Goal: Task Accomplishment & Management: Use online tool/utility

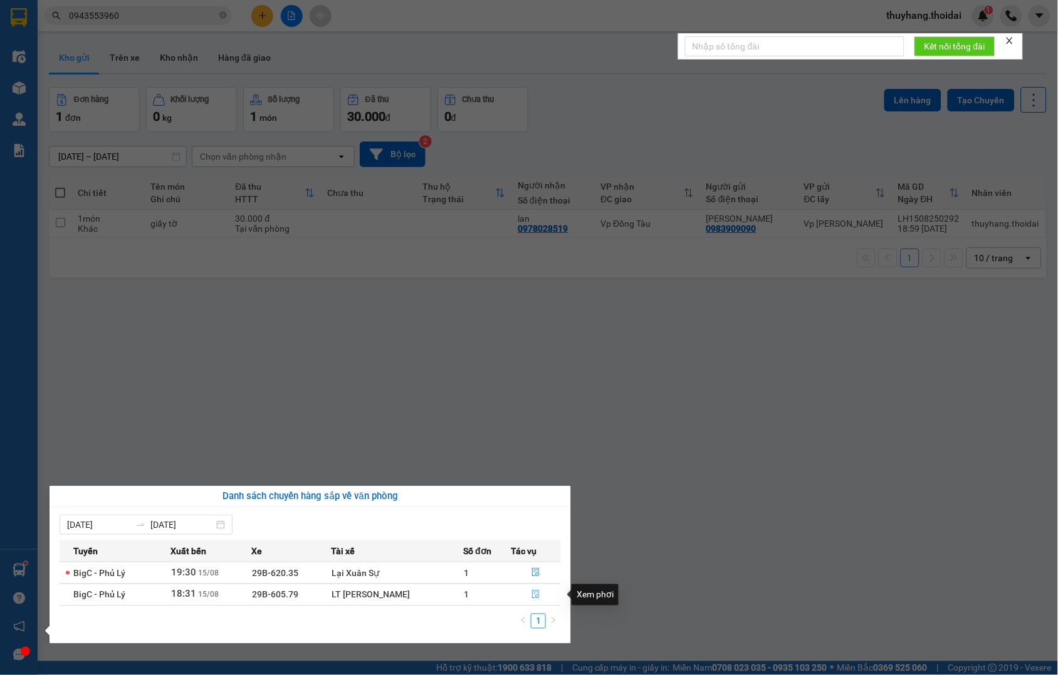
click at [537, 600] on span "file-done" at bounding box center [535, 595] width 9 height 10
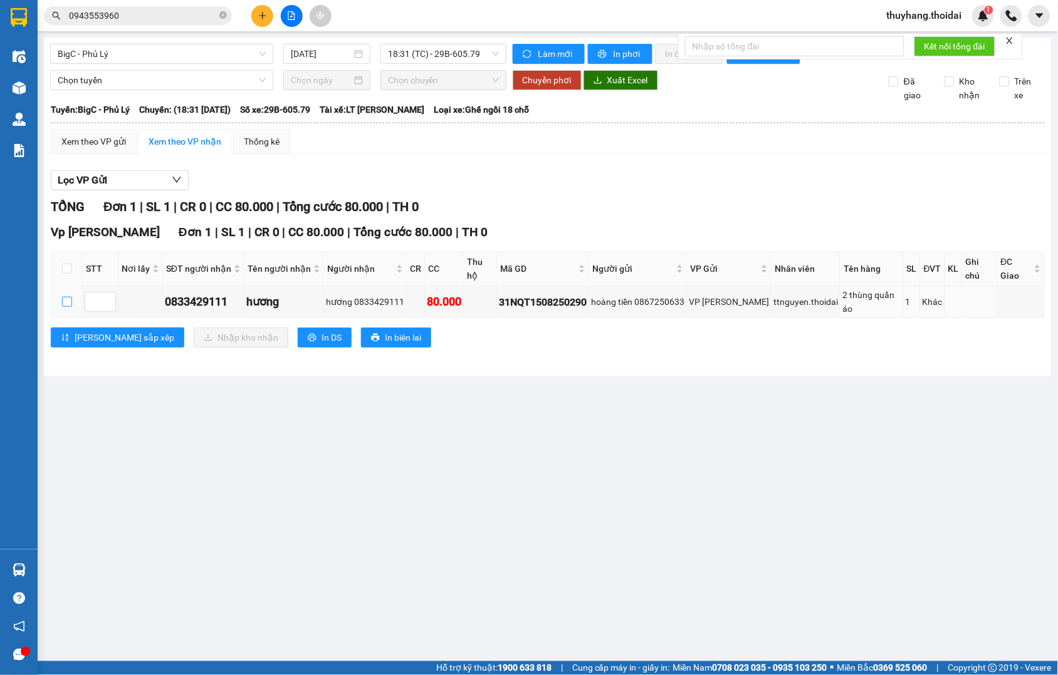
drag, startPoint x: 64, startPoint y: 314, endPoint x: 456, endPoint y: 433, distance: 409.9
click at [64, 307] on input "checkbox" at bounding box center [67, 302] width 10 height 10
checkbox input "true"
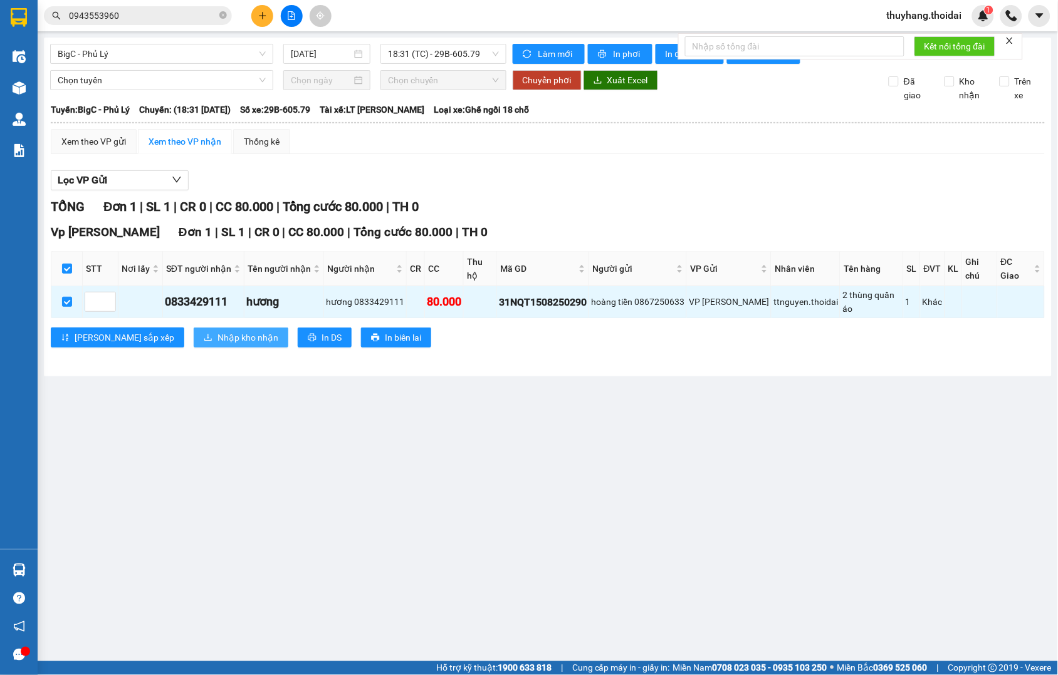
click at [217, 345] on span "Nhập kho nhận" at bounding box center [247, 338] width 61 height 14
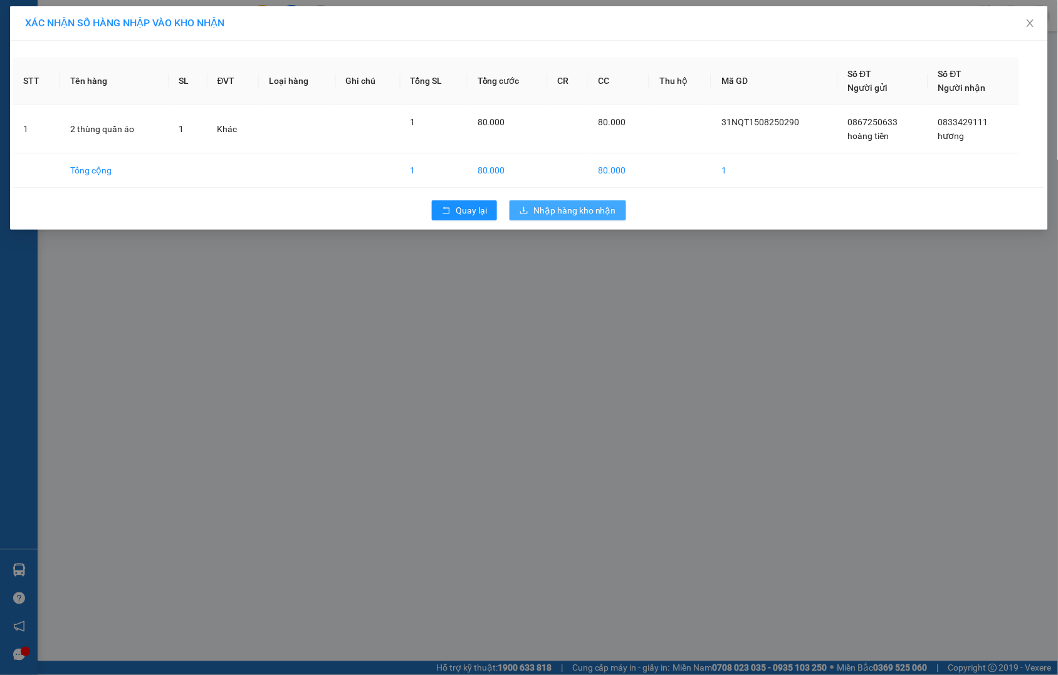
drag, startPoint x: 577, startPoint y: 205, endPoint x: 539, endPoint y: 207, distance: 38.3
click at [577, 206] on span "Nhập hàng kho nhận" at bounding box center [574, 211] width 83 height 14
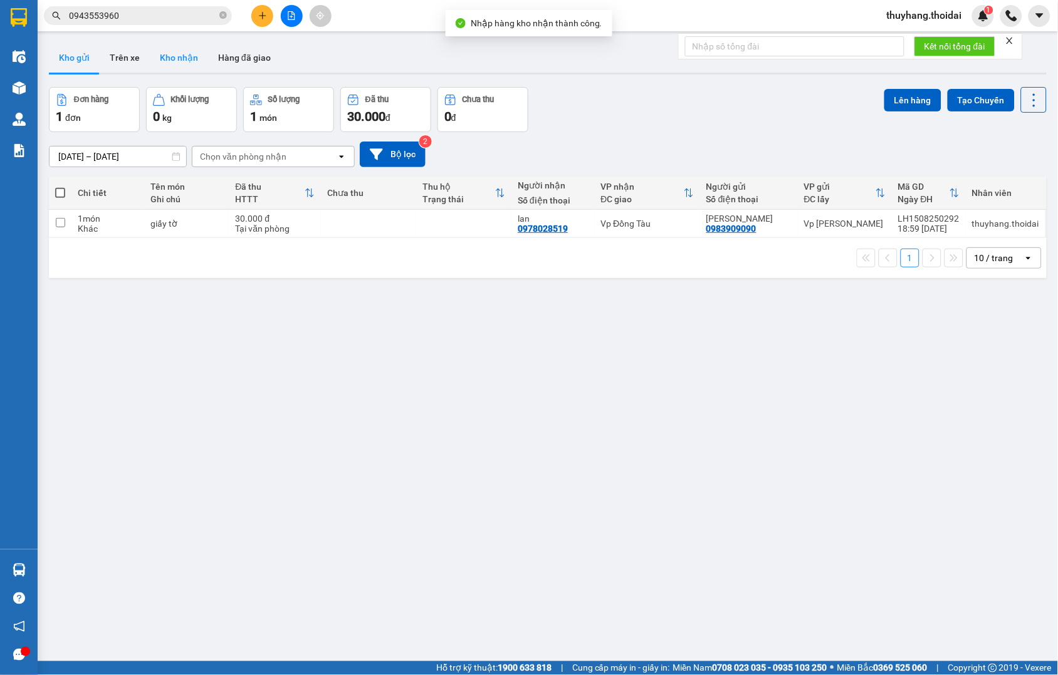
click at [177, 58] on button "Kho nhận" at bounding box center [179, 58] width 58 height 30
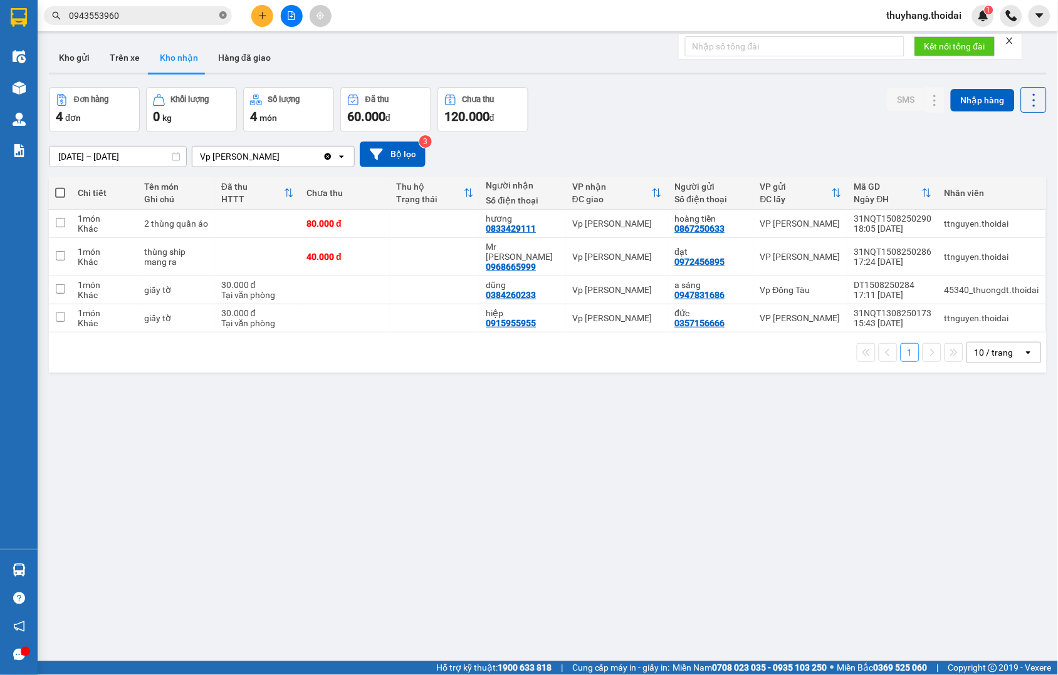
click at [226, 15] on icon "close-circle" at bounding box center [223, 15] width 8 height 8
click at [76, 55] on button "Kho gửi" at bounding box center [74, 58] width 51 height 30
